Goal: Navigation & Orientation: Find specific page/section

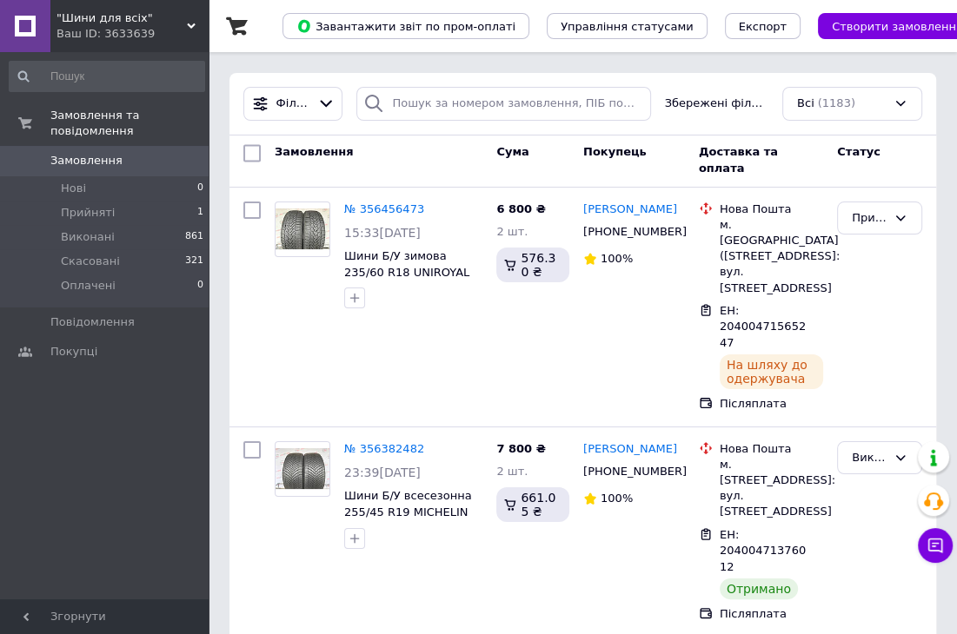
click at [194, 22] on icon at bounding box center [191, 26] width 9 height 9
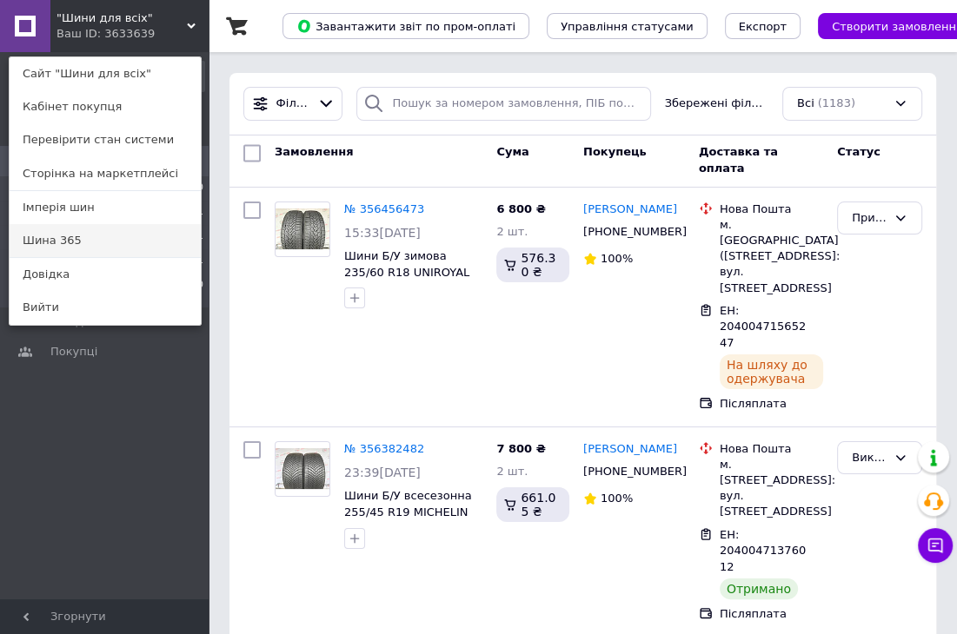
click at [89, 244] on link "Шина 365" at bounding box center [105, 240] width 191 height 33
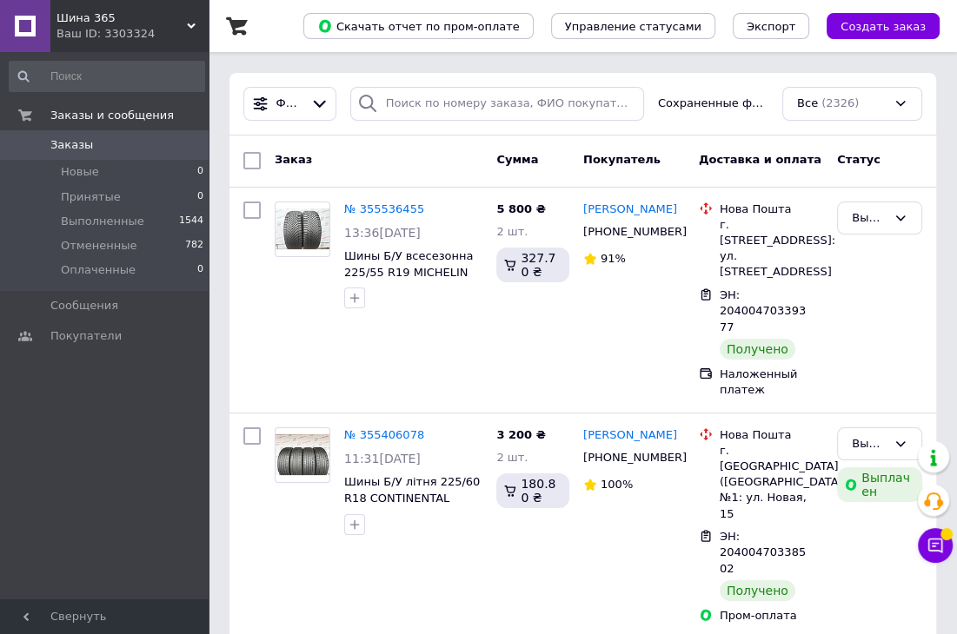
click at [189, 29] on icon at bounding box center [191, 26] width 9 height 9
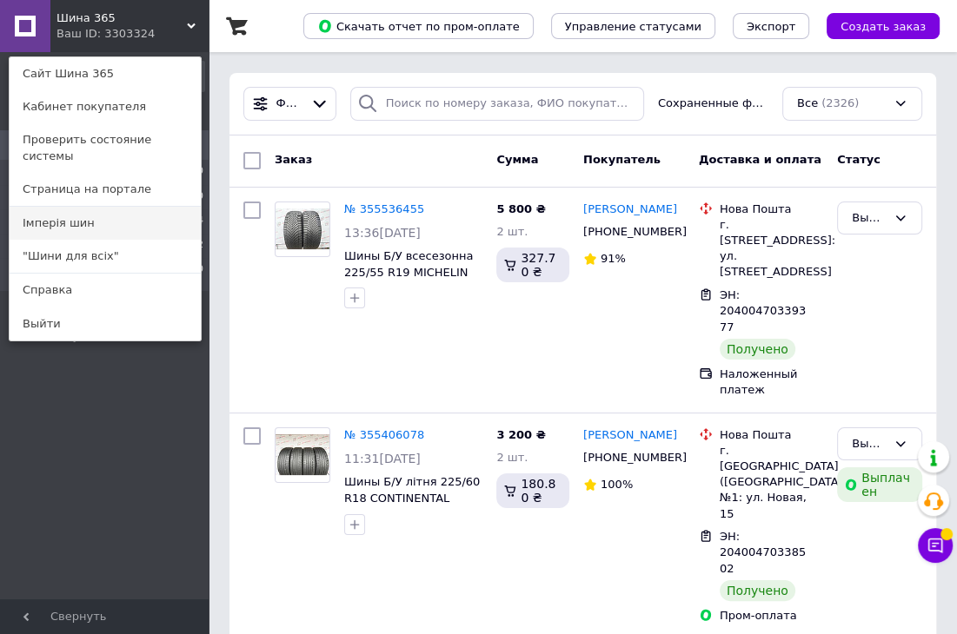
click at [103, 210] on link "Імперія шин" at bounding box center [105, 223] width 191 height 33
